Goal: Task Accomplishment & Management: Manage account settings

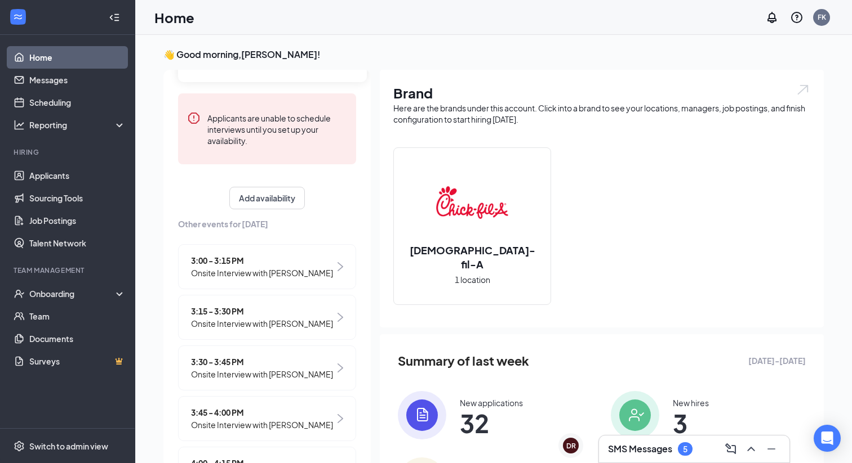
scroll to position [135, 0]
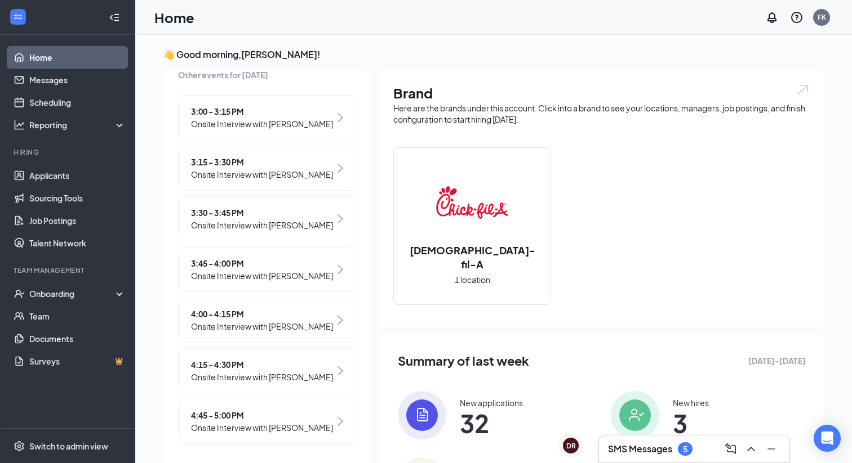
scroll to position [326, 0]
click at [252, 320] on span "Onsite Interview with [PERSON_NAME]" at bounding box center [262, 326] width 142 height 12
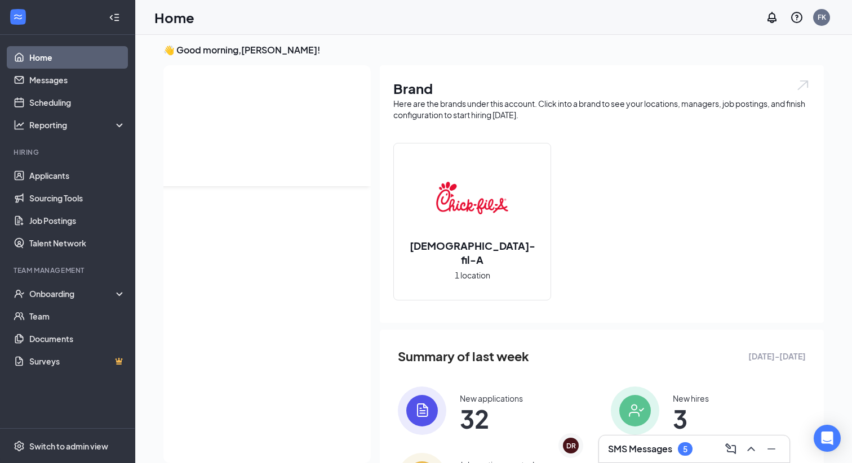
scroll to position [0, 0]
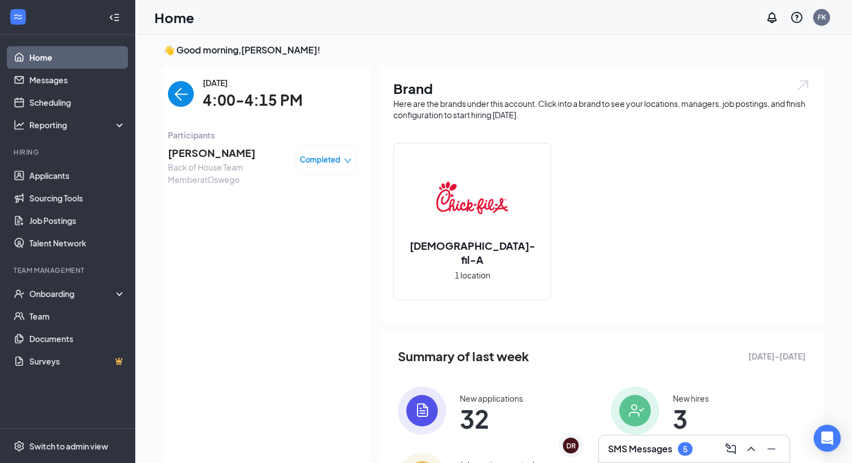
click at [215, 158] on span "Joshua Zimmermann" at bounding box center [227, 153] width 118 height 16
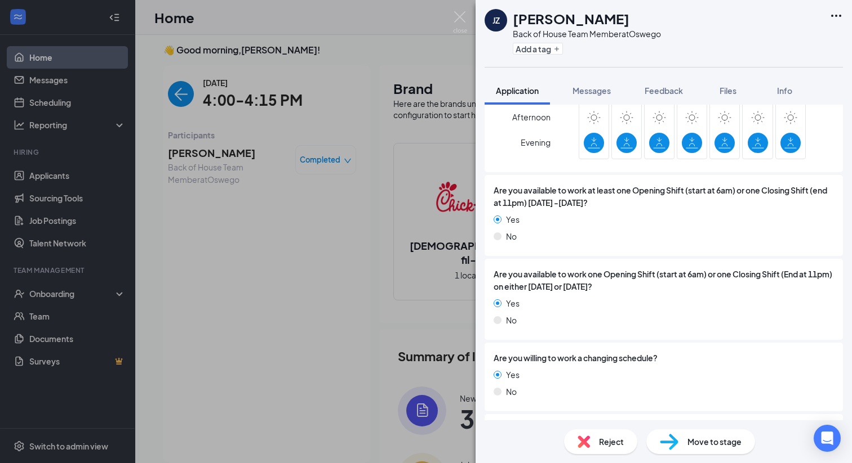
scroll to position [1089, 0]
click at [347, 231] on div "JZ Joshua Zimmermann Back of House Team Member at Oswego Add a tag Application …" at bounding box center [426, 231] width 852 height 463
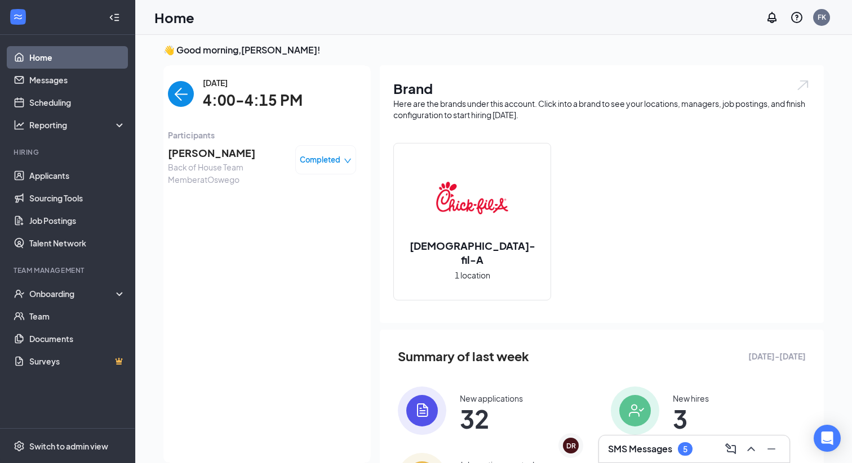
click at [182, 81] on div "Wednesday, Oct 15 4:00-4:15 PM" at bounding box center [262, 94] width 188 height 35
click at [183, 90] on img "back-button" at bounding box center [181, 94] width 26 height 26
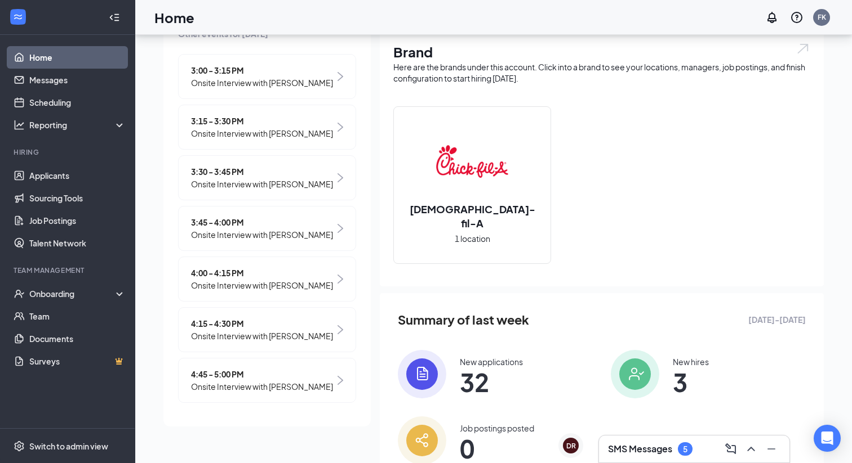
scroll to position [47, 0]
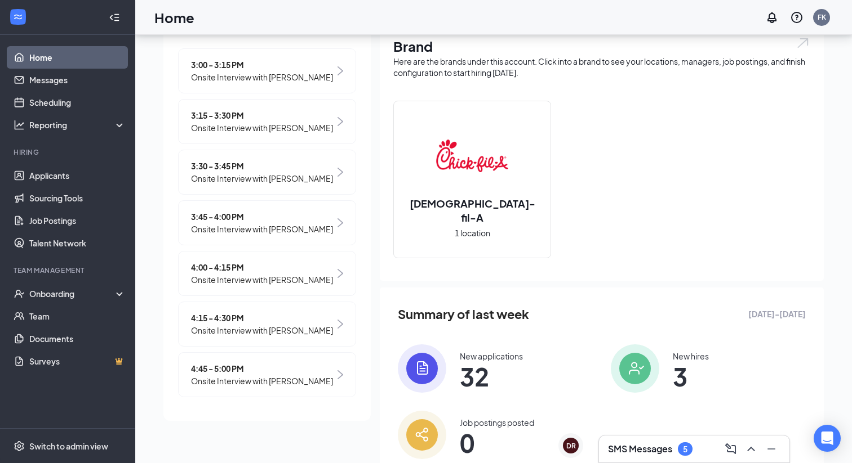
click at [270, 324] on span "Onsite Interview with [PERSON_NAME]" at bounding box center [262, 330] width 142 height 12
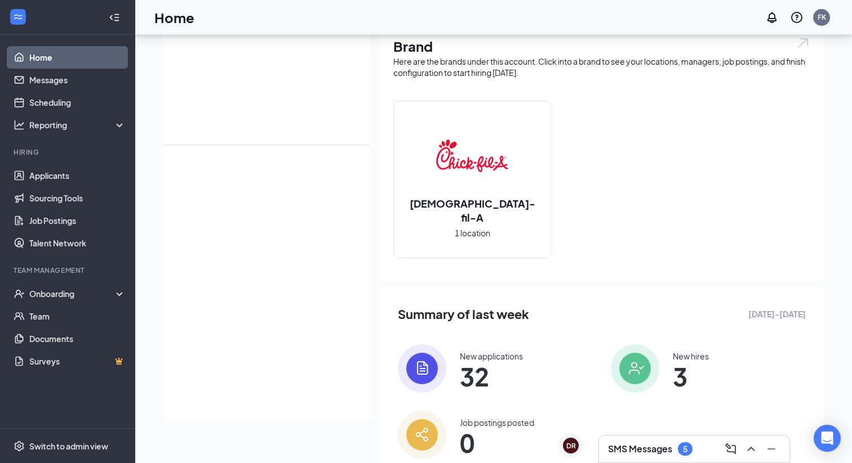
scroll to position [0, 0]
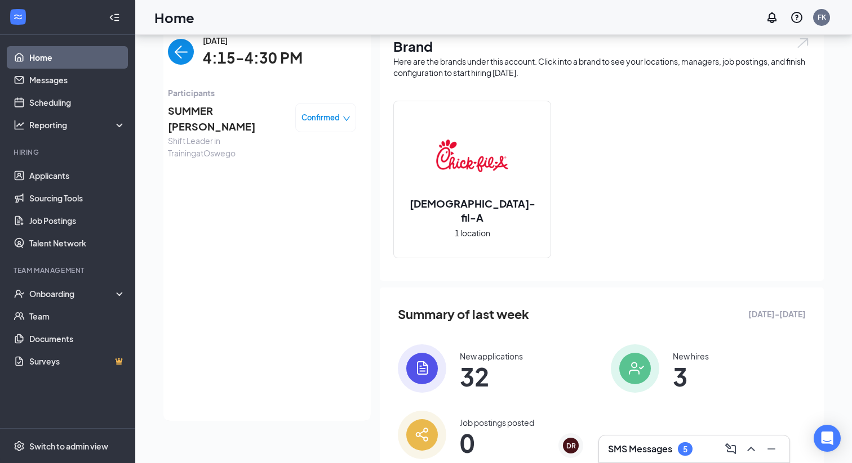
click at [204, 114] on span "SUMMER ALVEY-ROMERO" at bounding box center [227, 119] width 118 height 32
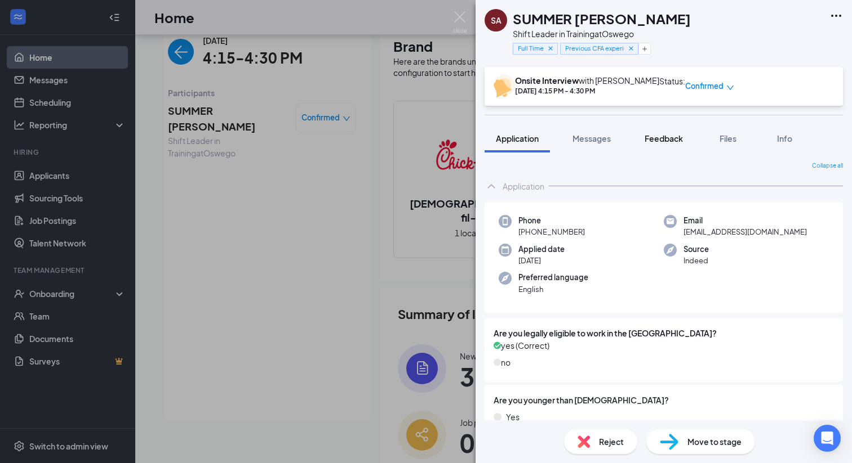
click at [670, 145] on button "Feedback" at bounding box center [663, 138] width 61 height 28
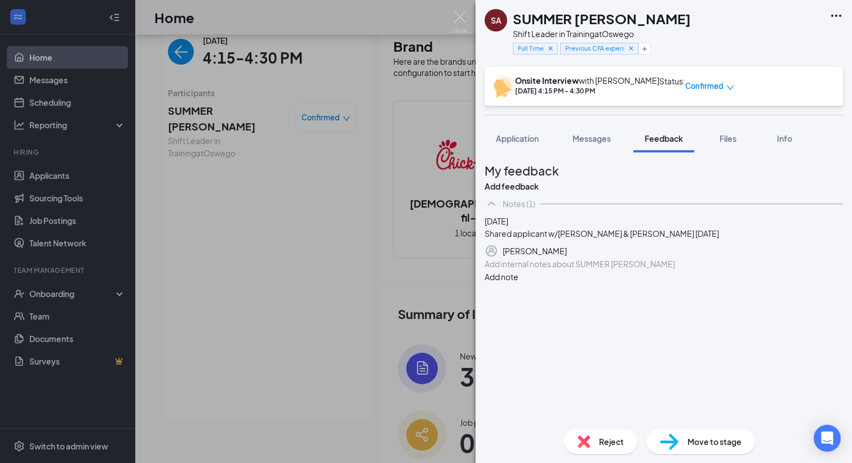
click at [610, 283] on div "Add internal notes about SUMMER ALVEY-ROMERO Add note" at bounding box center [663, 270] width 358 height 25
click at [605, 270] on div at bounding box center [663, 264] width 357 height 12
click at [577, 270] on div at bounding box center [663, 264] width 357 height 12
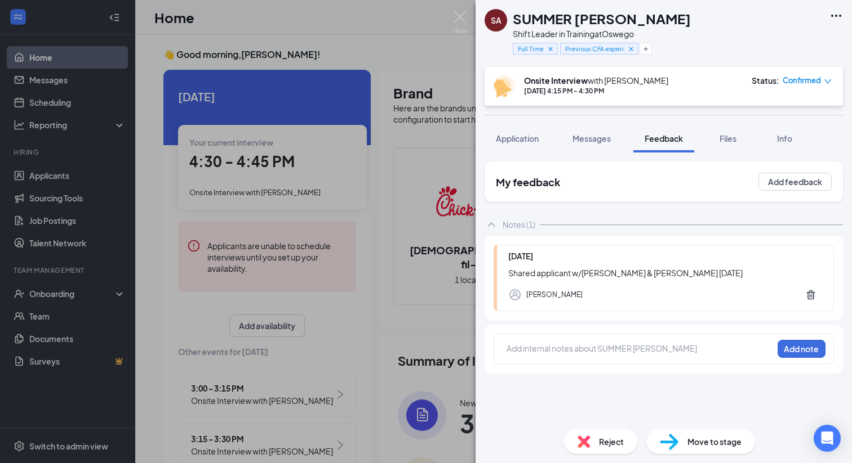
click at [568, 341] on div "Add internal notes about SUMMER [PERSON_NAME] Add note" at bounding box center [663, 349] width 340 height 30
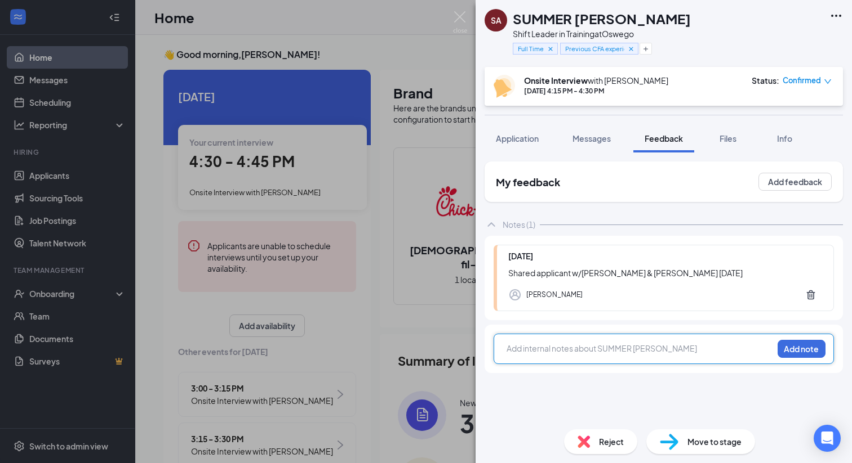
click at [549, 357] on div at bounding box center [639, 350] width 265 height 15
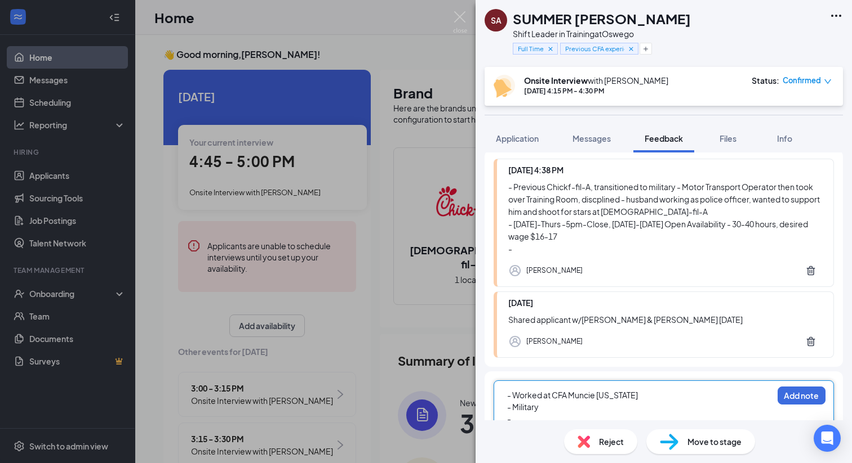
scroll to position [106, 0]
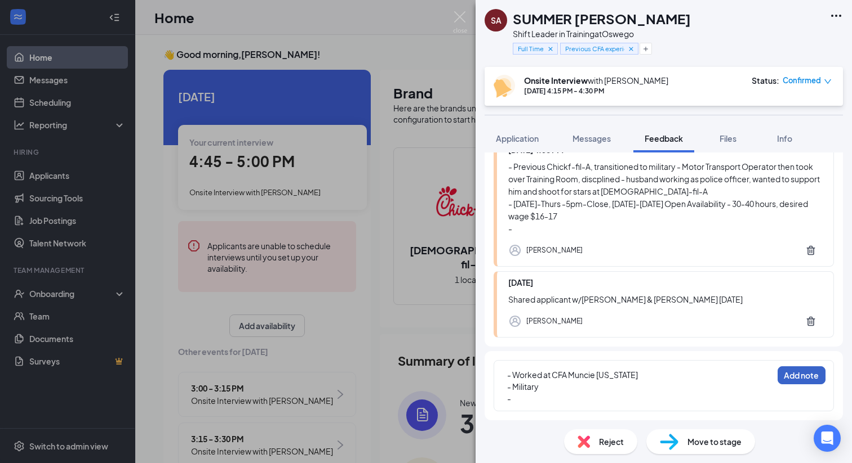
click at [795, 384] on button "Add note" at bounding box center [801, 376] width 48 height 18
